Goal: Navigation & Orientation: Go to known website

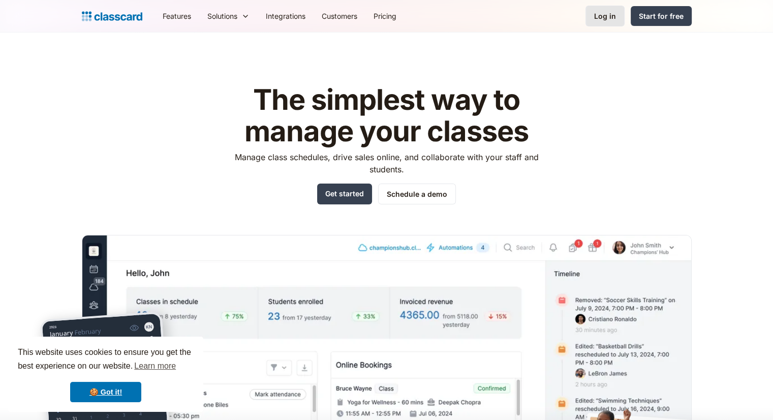
click at [594, 19] on link "Log in" at bounding box center [604, 16] width 39 height 21
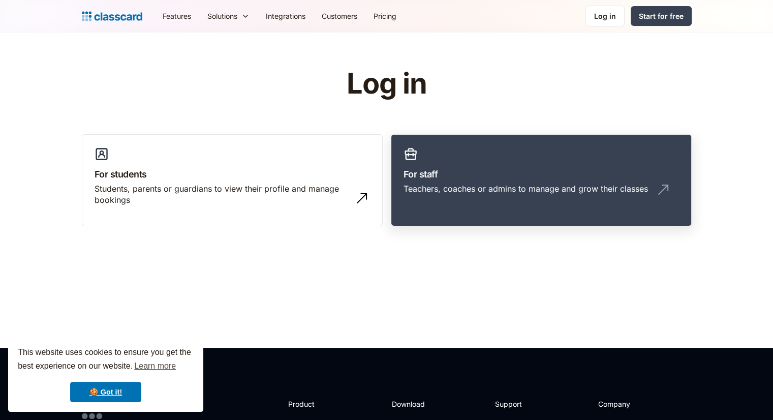
click at [499, 198] on div "Teachers, coaches or admins to manage and grow their classes" at bounding box center [540, 192] width 275 height 19
